Goal: Task Accomplishment & Management: Complete application form

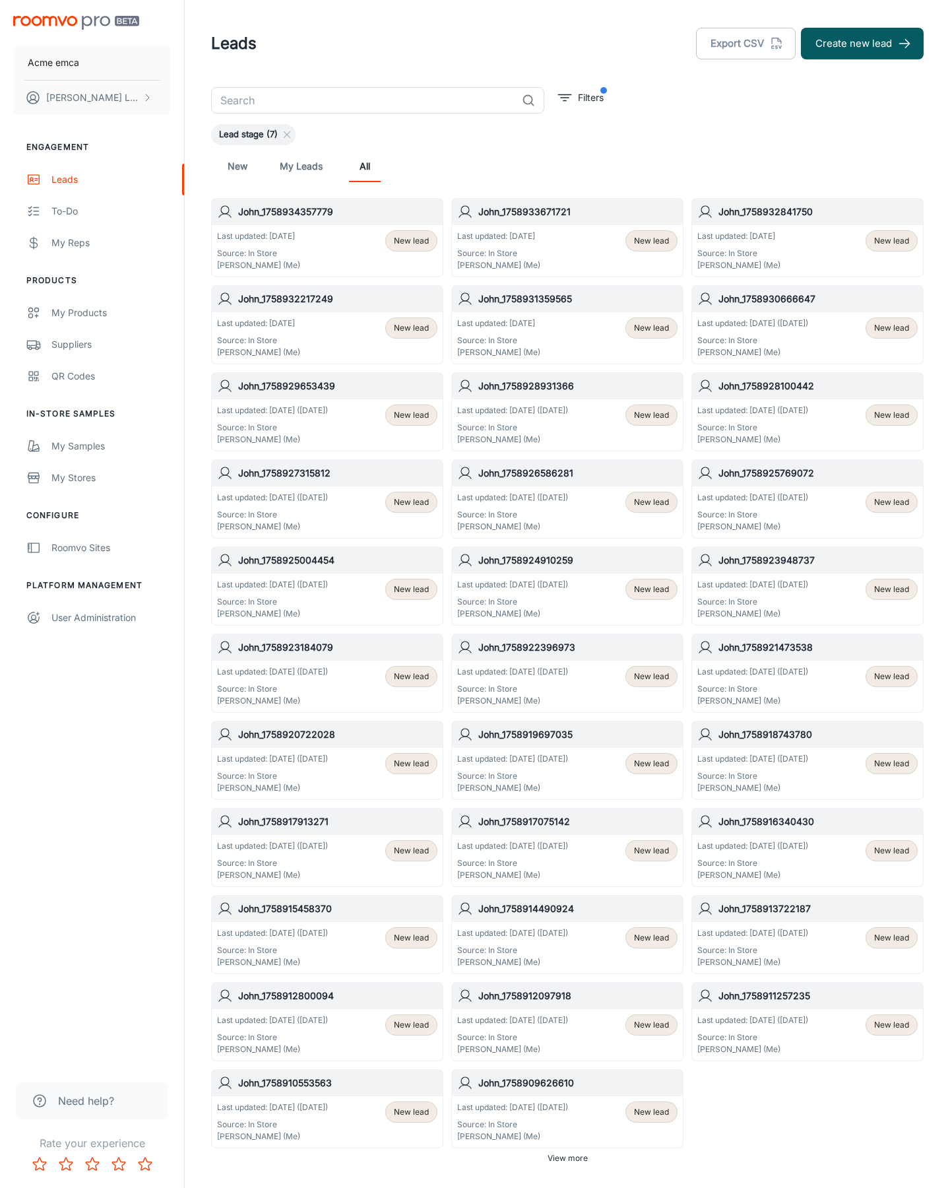
click at [863, 44] on button "Create new lead" at bounding box center [862, 44] width 123 height 32
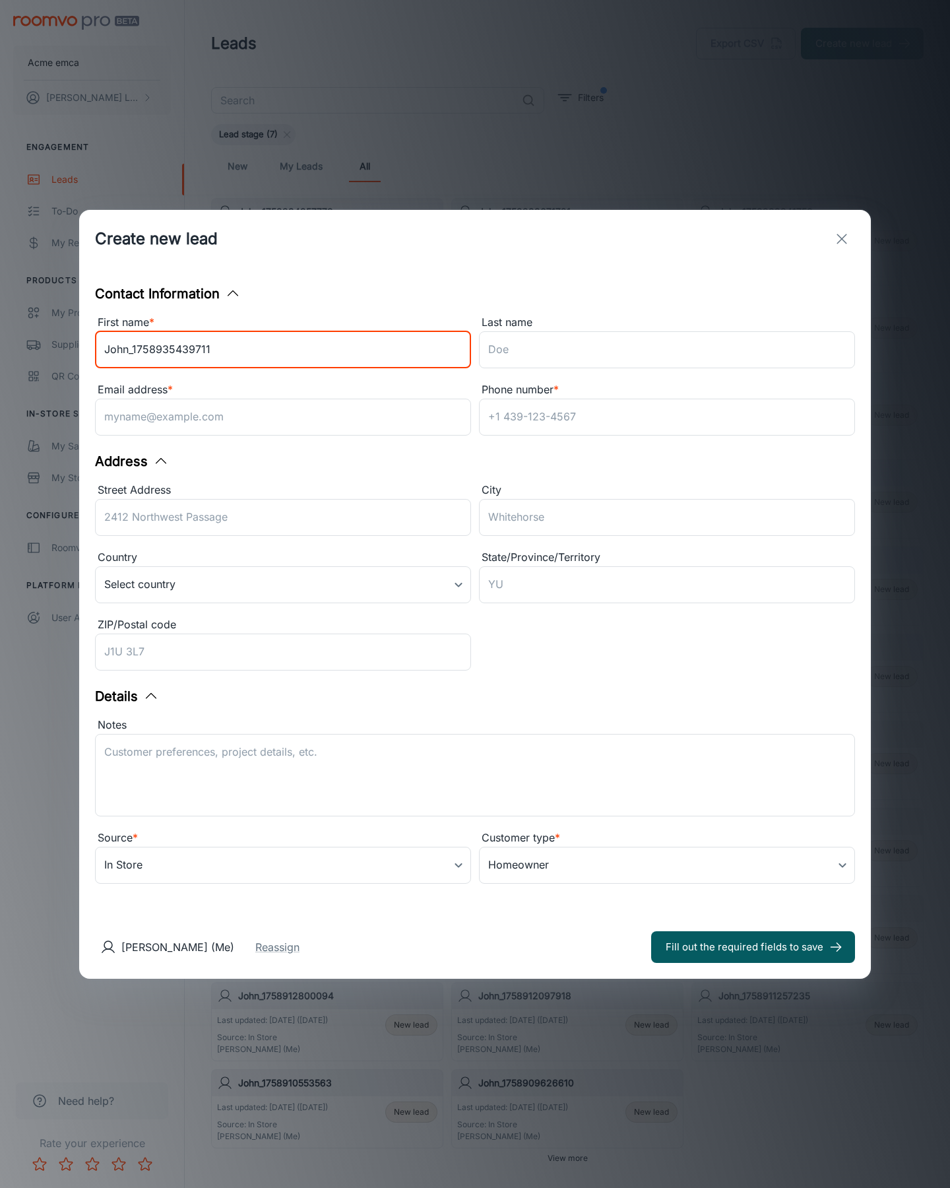
type input "John_1758935439711"
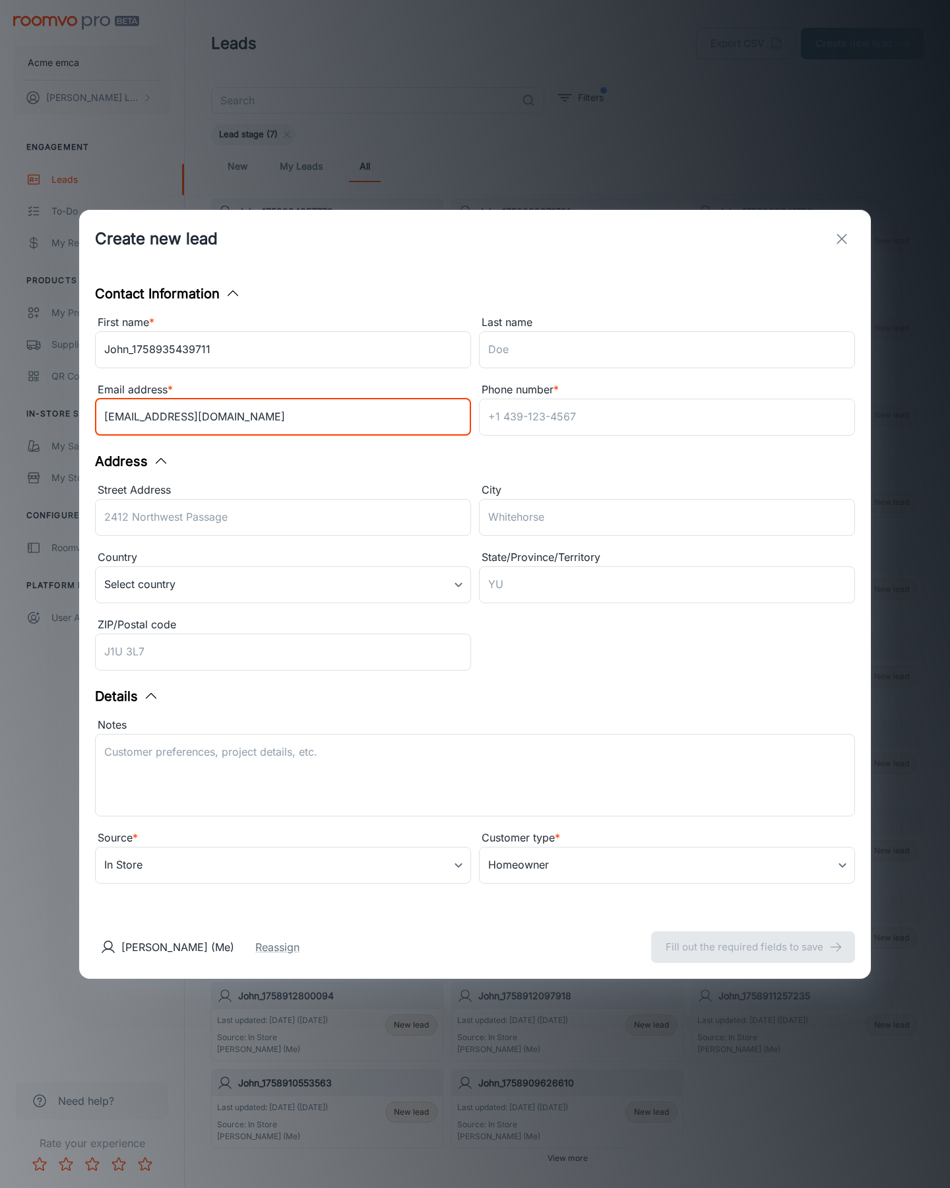
type input "[EMAIL_ADDRESS][DOMAIN_NAME]"
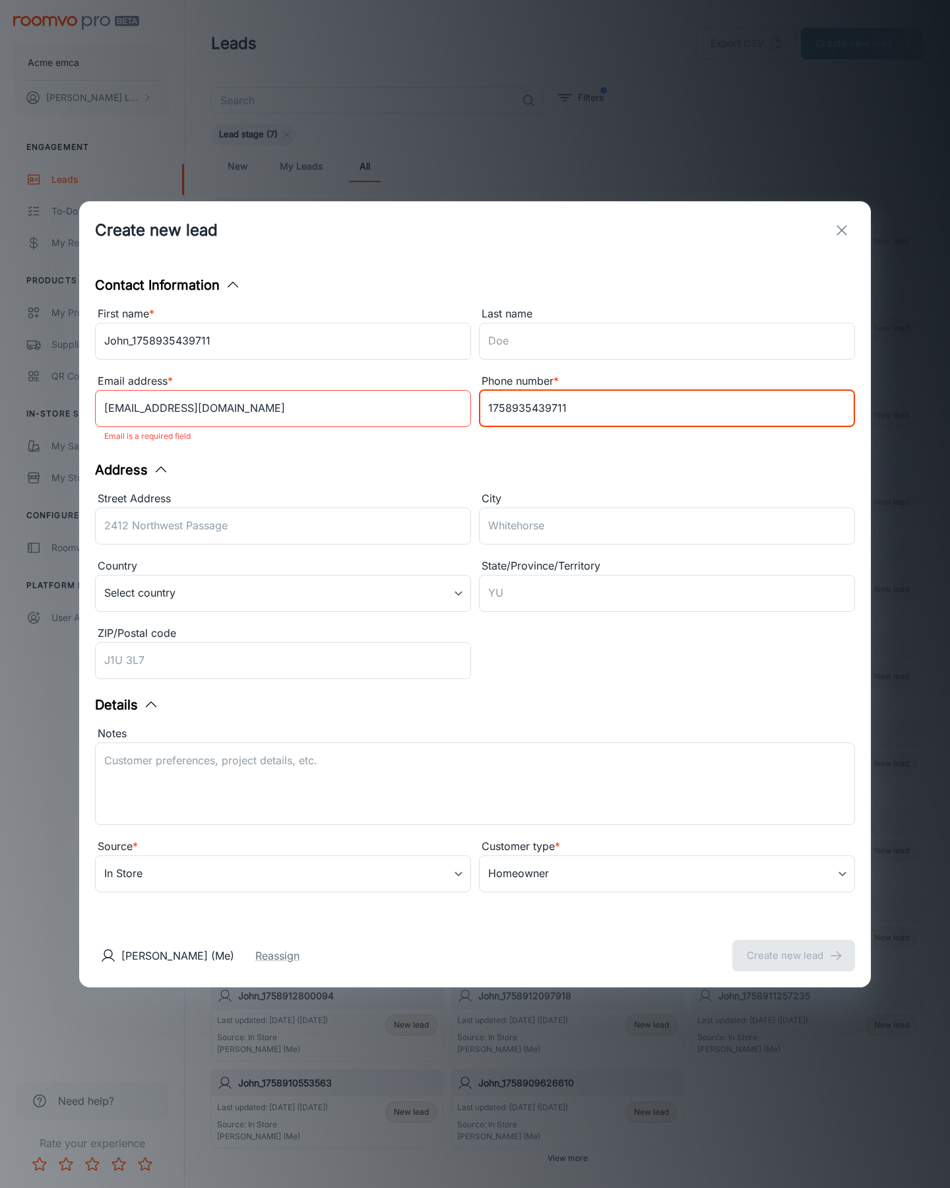
type input "1758935439711"
click at [794, 946] on button "Create new lead" at bounding box center [794, 956] width 123 height 32
